Goal: Check status: Check status

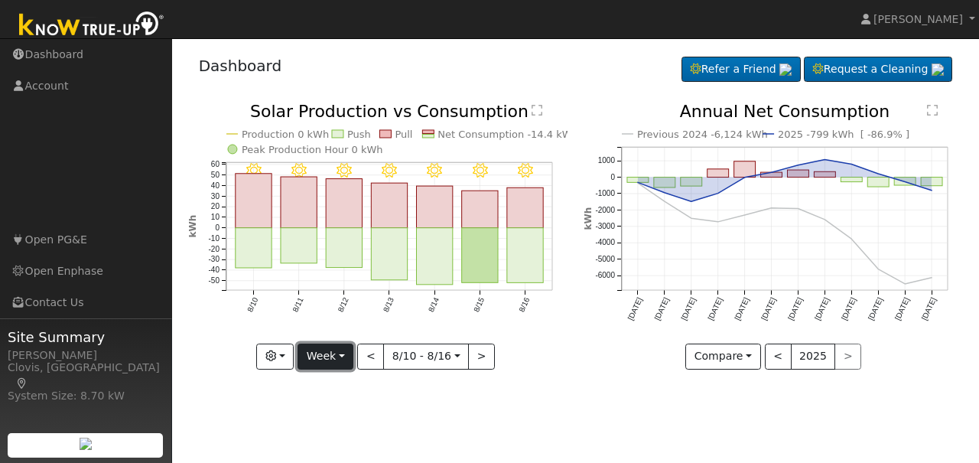
click at [343, 359] on button "Week" at bounding box center [325, 356] width 56 height 26
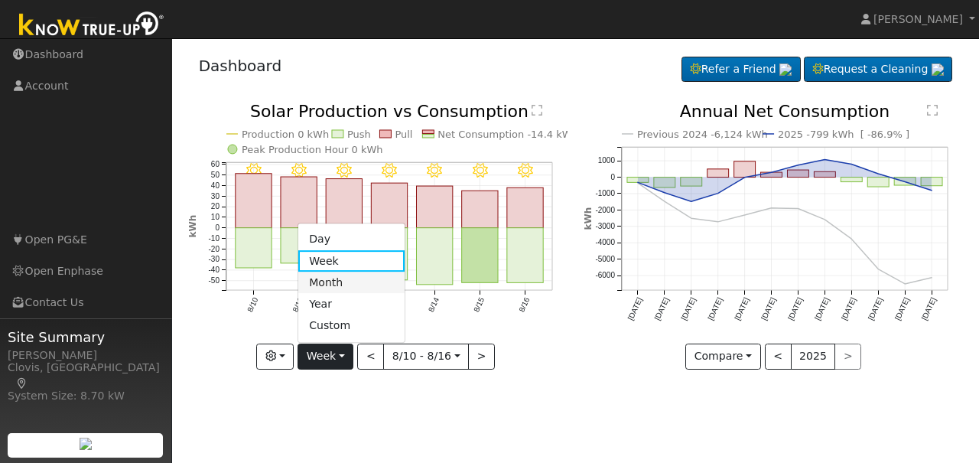
click at [343, 281] on link "Month" at bounding box center [351, 281] width 106 height 21
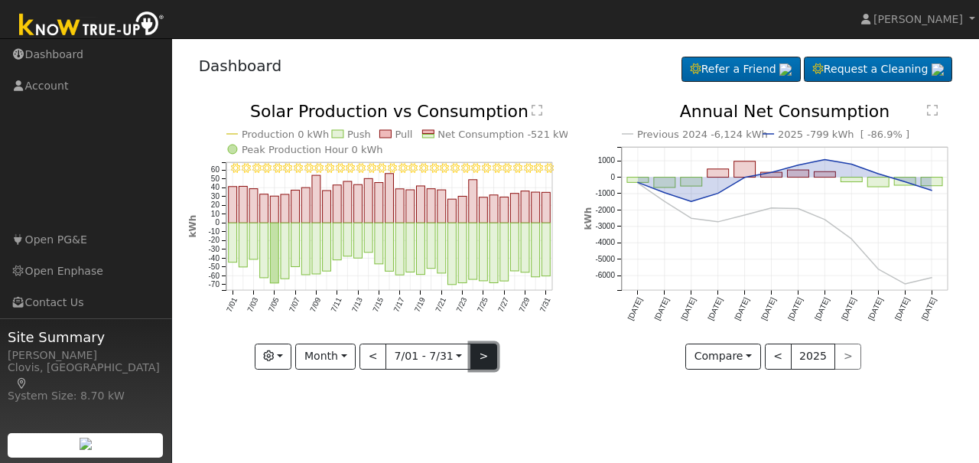
click at [478, 360] on button ">" at bounding box center [483, 356] width 27 height 26
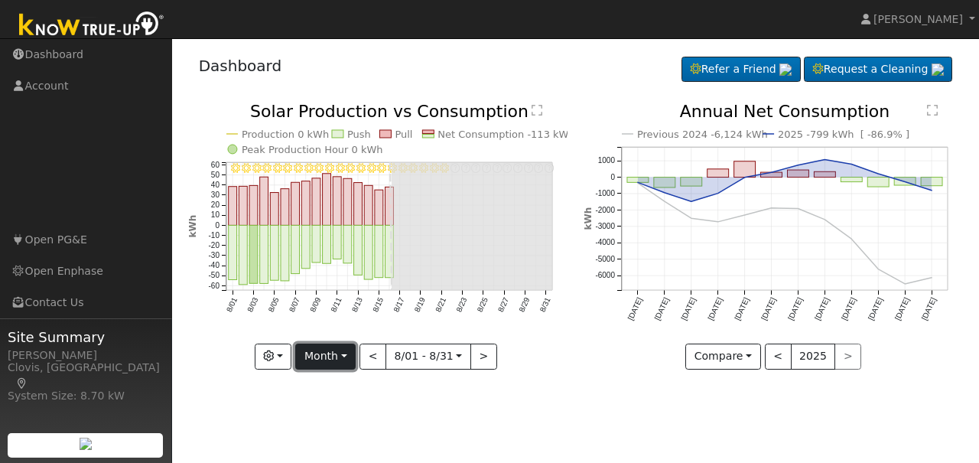
click at [348, 362] on button "Month" at bounding box center [325, 356] width 60 height 26
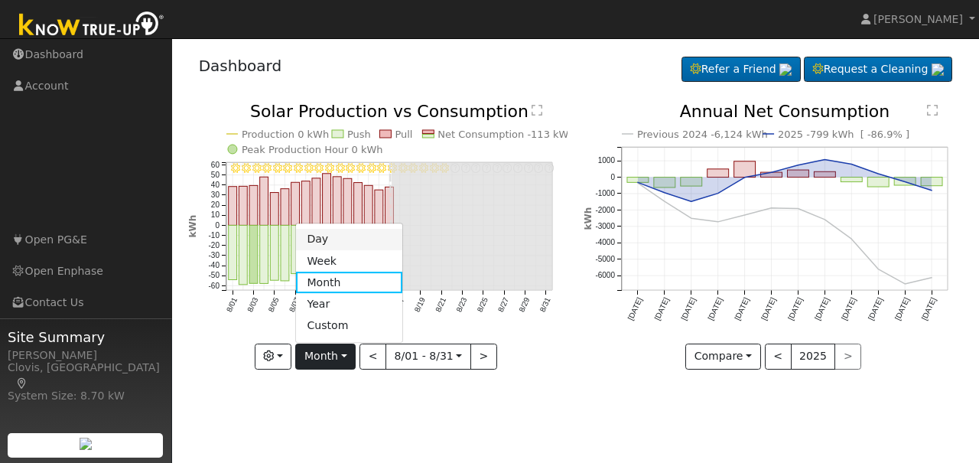
click at [333, 242] on link "Day" at bounding box center [349, 239] width 106 height 21
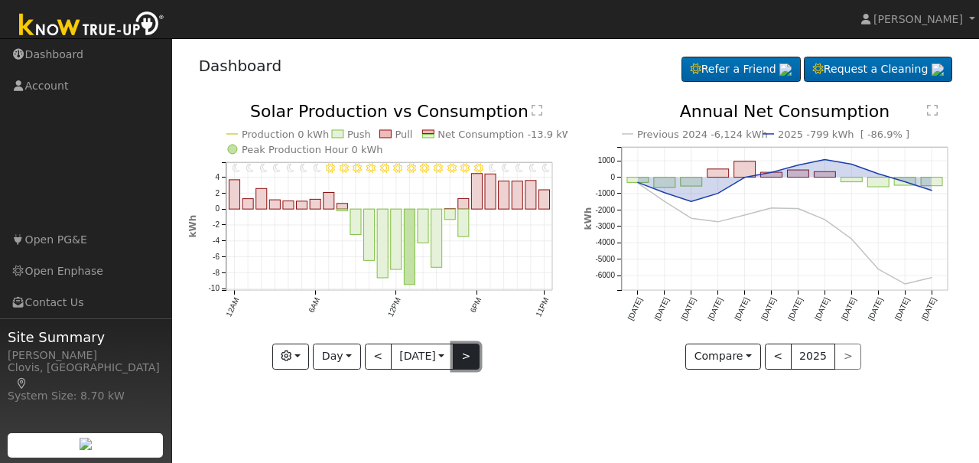
click at [466, 365] on button ">" at bounding box center [466, 356] width 27 height 26
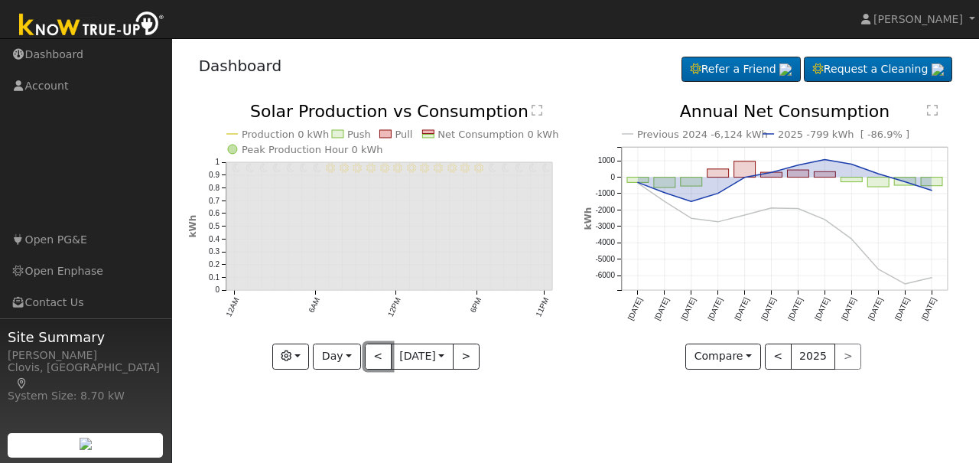
click at [373, 357] on button "<" at bounding box center [378, 356] width 27 height 26
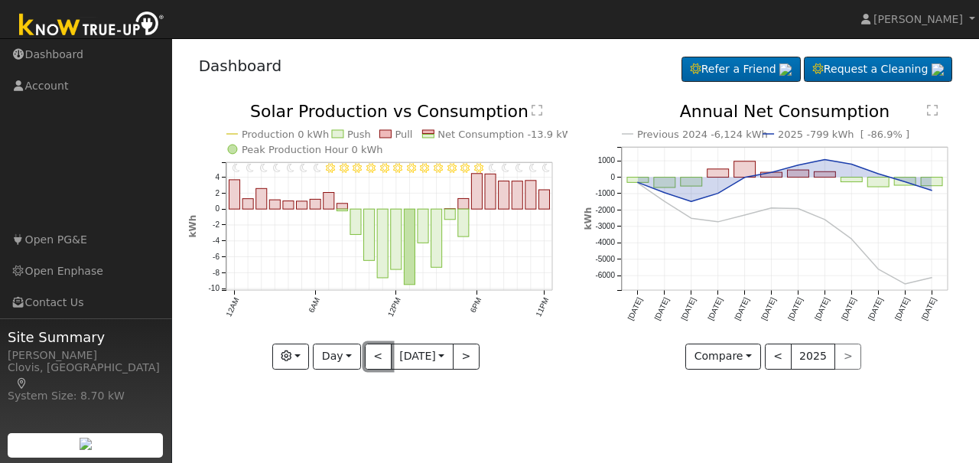
click at [373, 357] on button "<" at bounding box center [378, 356] width 27 height 26
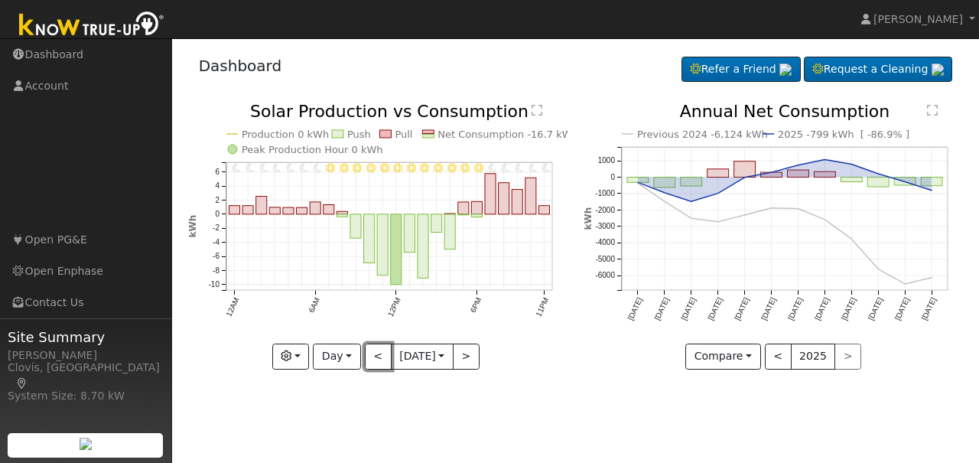
click at [374, 357] on button "<" at bounding box center [378, 356] width 27 height 26
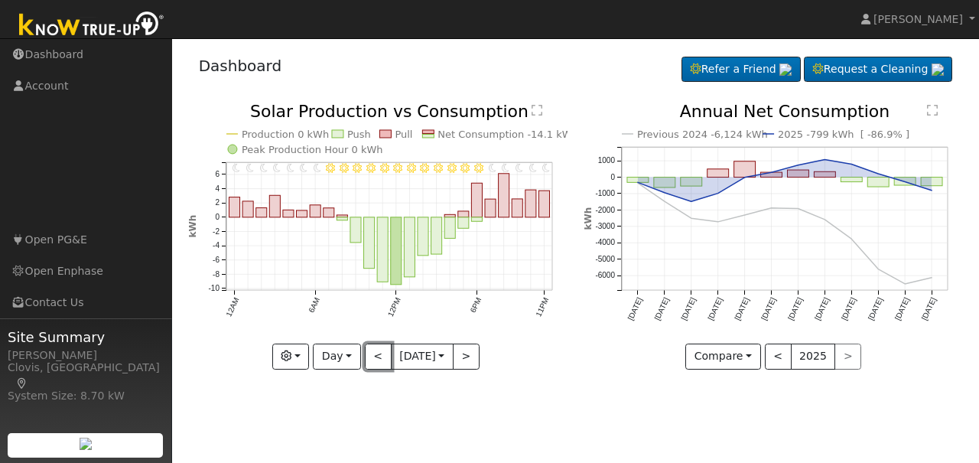
click at [374, 357] on button "<" at bounding box center [378, 356] width 27 height 26
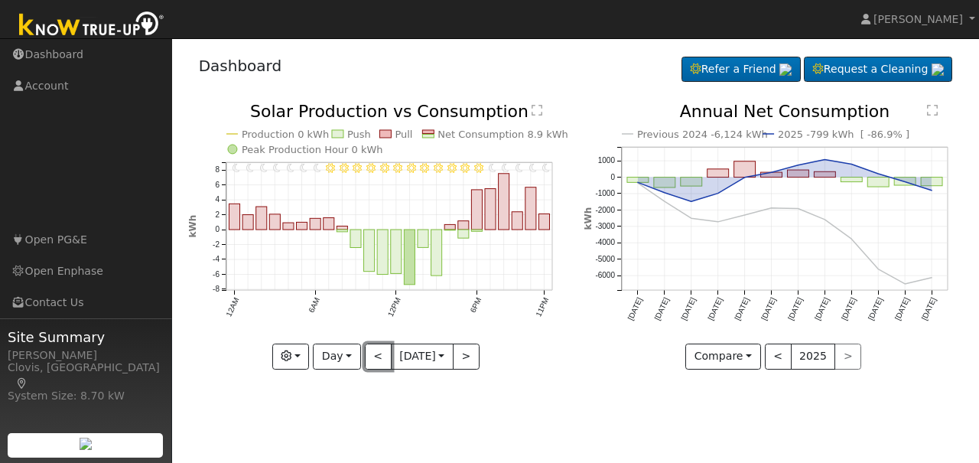
click at [374, 357] on button "<" at bounding box center [378, 356] width 27 height 26
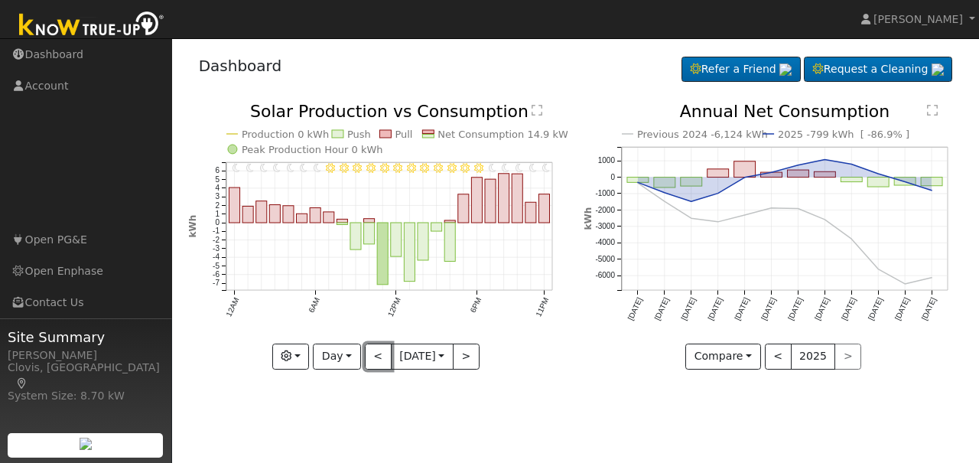
click at [374, 357] on button "<" at bounding box center [378, 356] width 27 height 26
type input "[DATE]"
